Goal: Book appointment/travel/reservation

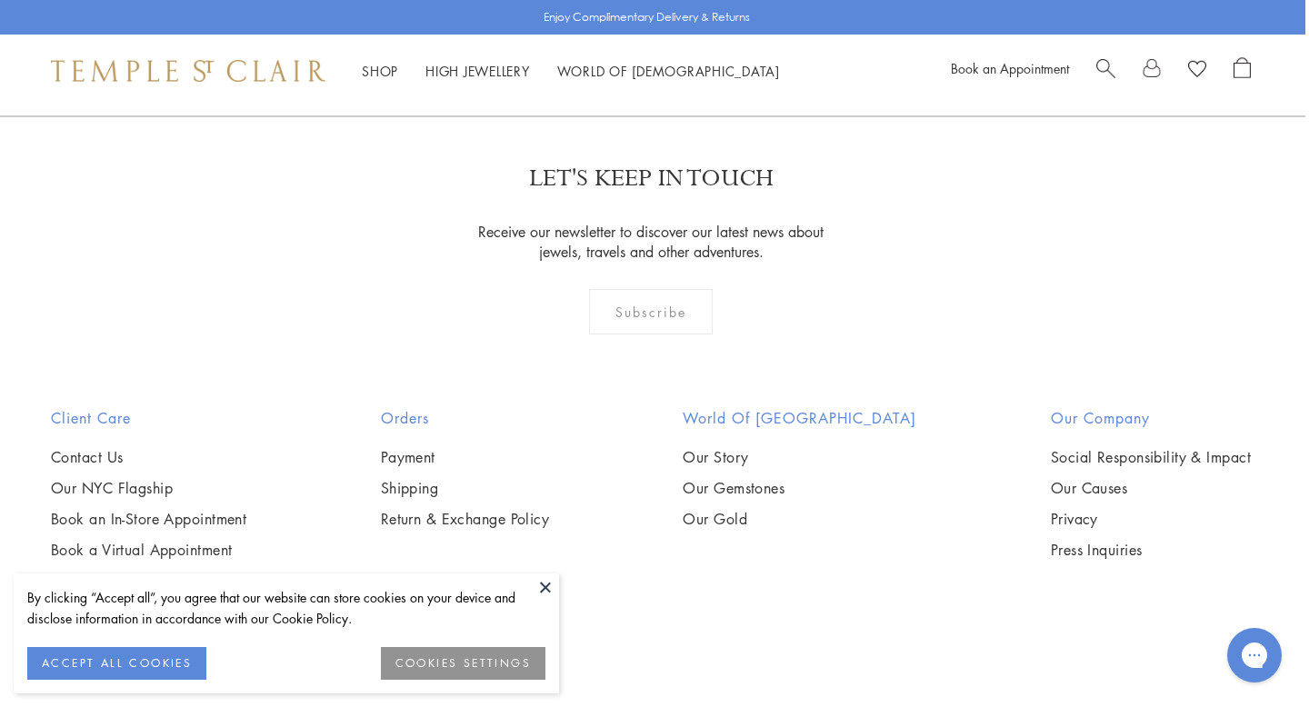
scroll to position [2153, 4]
click at [472, 70] on link "High Jewellery High Jewellery" at bounding box center [478, 71] width 105 height 18
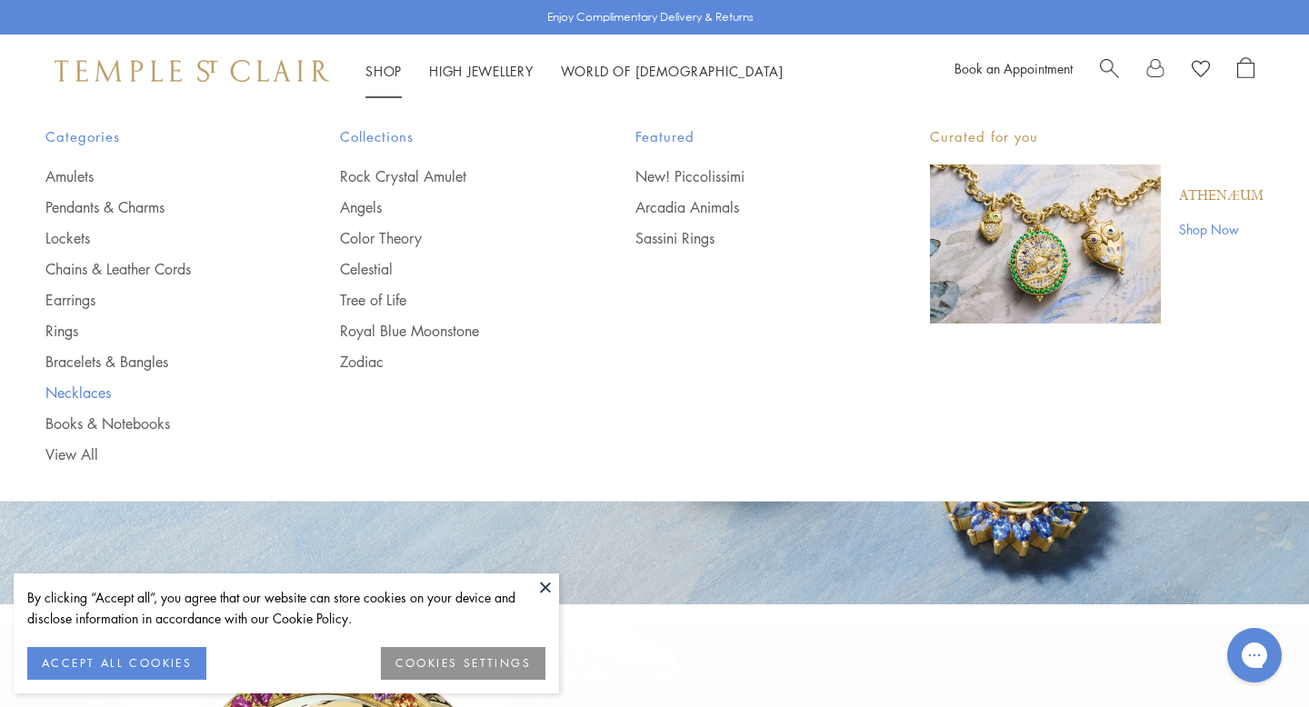
click at [85, 388] on link "Necklaces" at bounding box center [156, 393] width 222 height 20
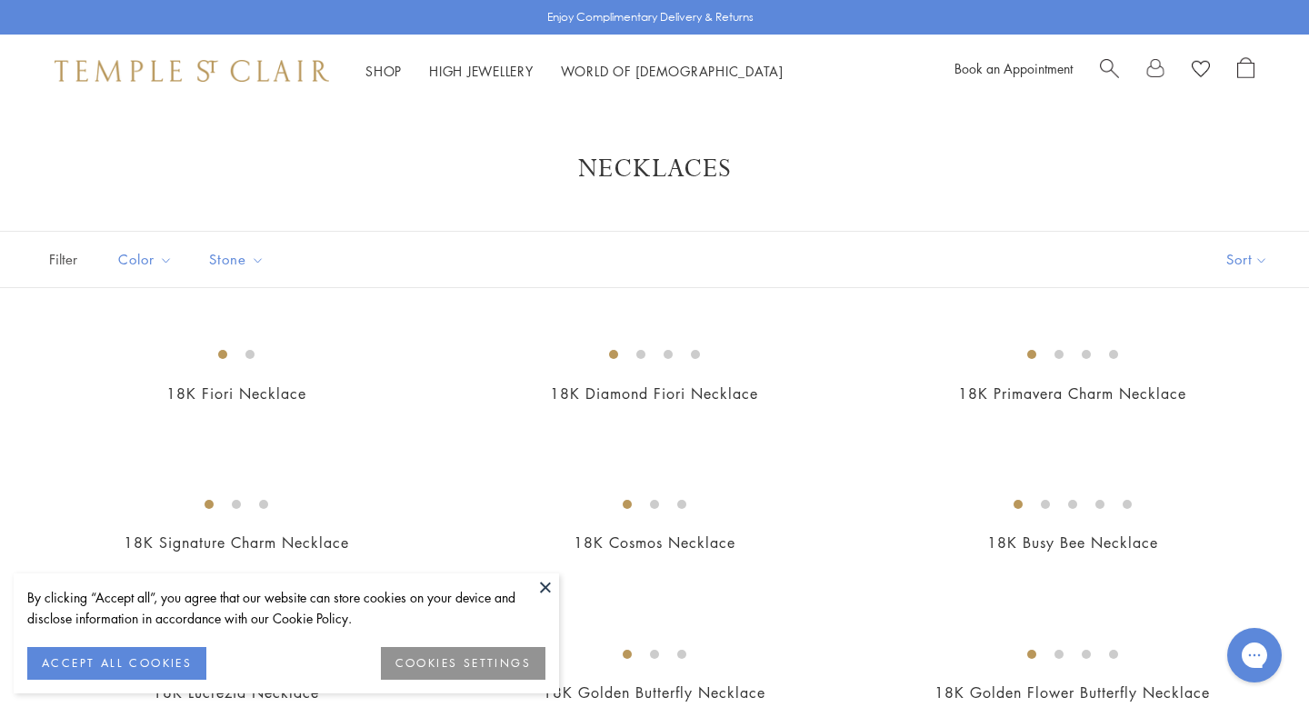
click at [244, 66] on img at bounding box center [192, 71] width 275 height 22
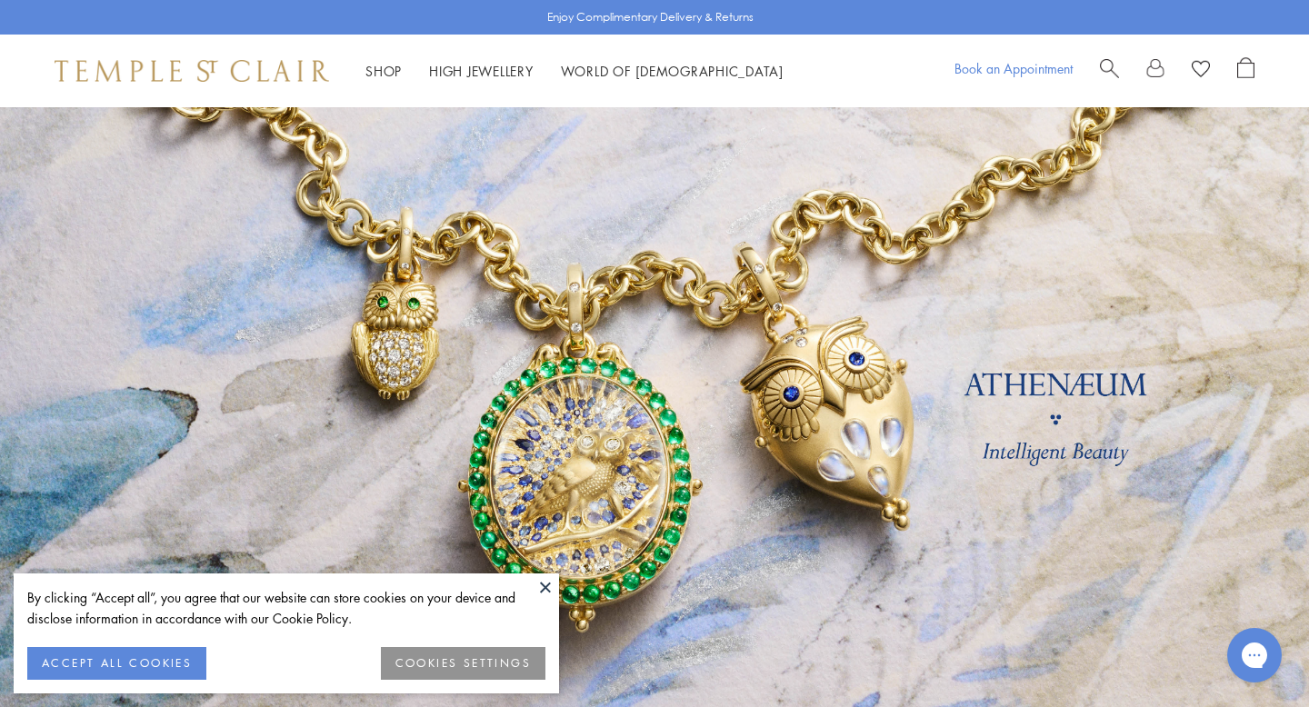
click at [1040, 62] on link "Book an Appointment" at bounding box center [1014, 68] width 118 height 18
